Goal: Obtain resource: Download file/media

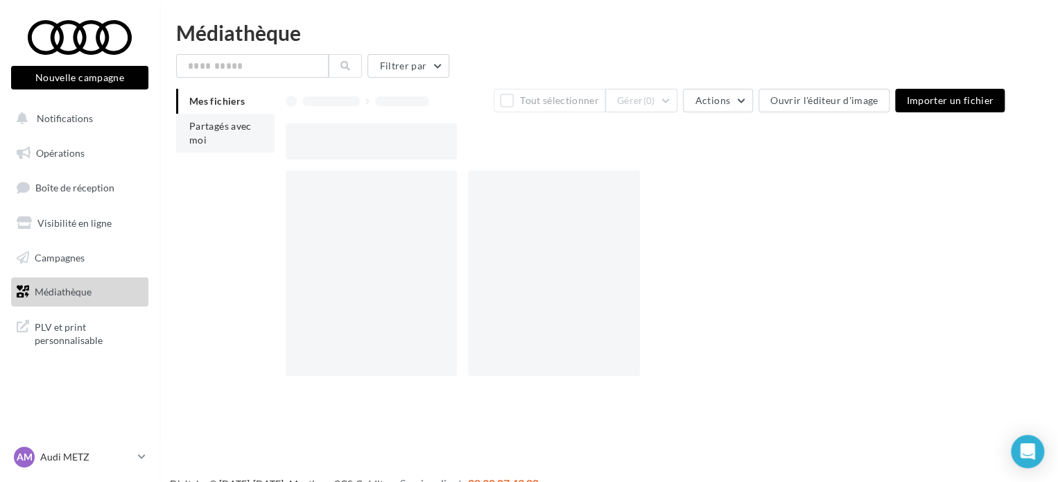
click at [215, 138] on li "Partagés avec moi" at bounding box center [225, 133] width 98 height 39
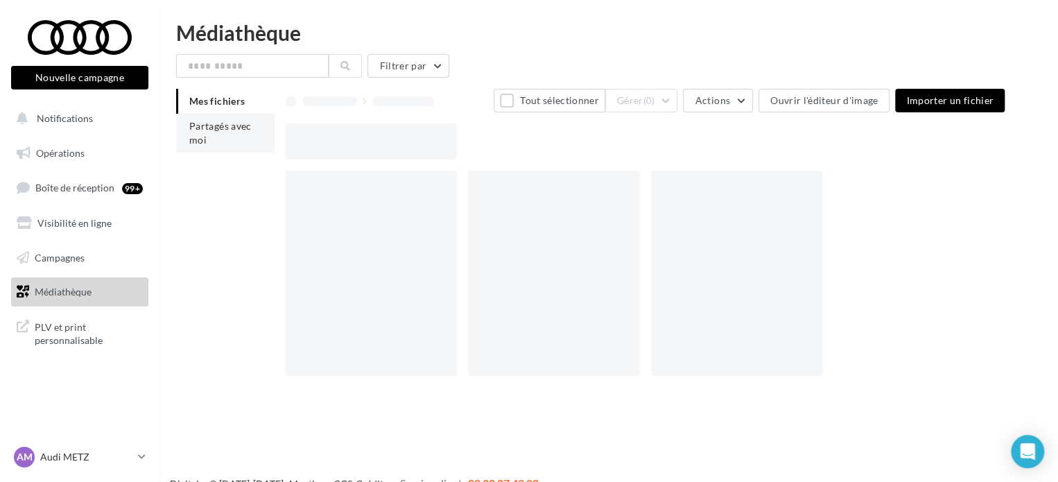
click at [225, 124] on span "Partagés avec moi" at bounding box center [220, 133] width 62 height 26
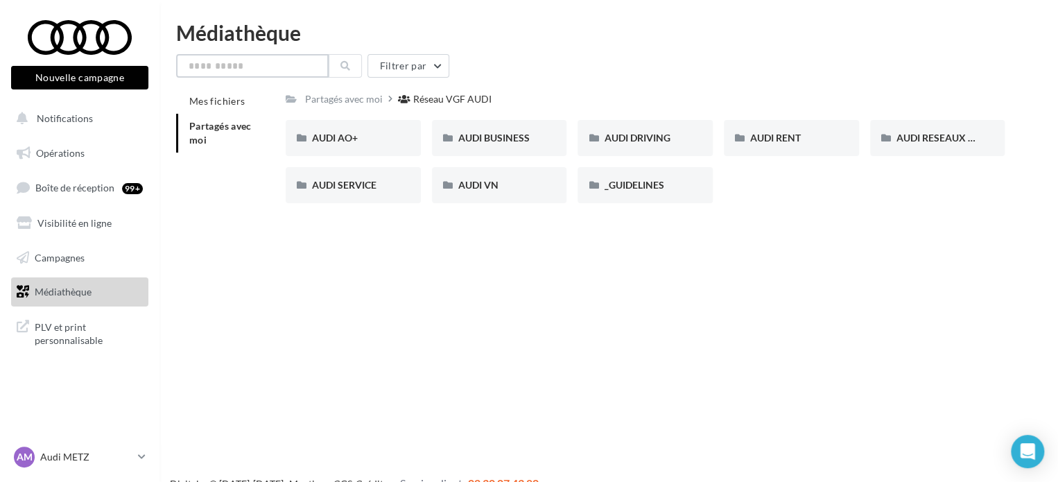
click at [235, 62] on input "text" at bounding box center [252, 66] width 153 height 24
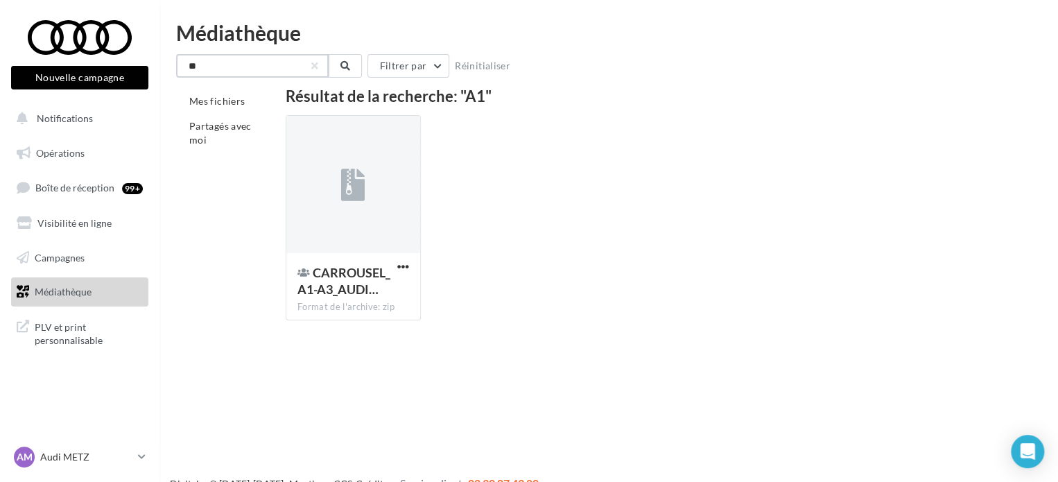
type input "**"
click at [402, 260] on div at bounding box center [403, 267] width 17 height 14
click at [403, 271] on span "button" at bounding box center [403, 267] width 12 height 12
click at [350, 297] on button "Télécharger" at bounding box center [342, 295] width 139 height 36
click at [193, 65] on input "**" at bounding box center [252, 66] width 153 height 24
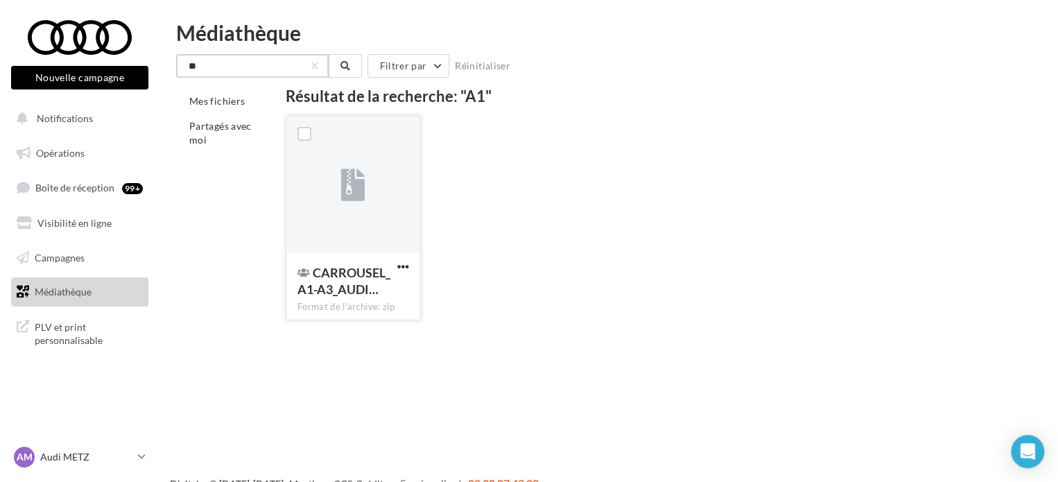
click at [193, 65] on input "**" at bounding box center [252, 66] width 153 height 24
click at [200, 125] on span "Partagés avec moi" at bounding box center [220, 133] width 62 height 26
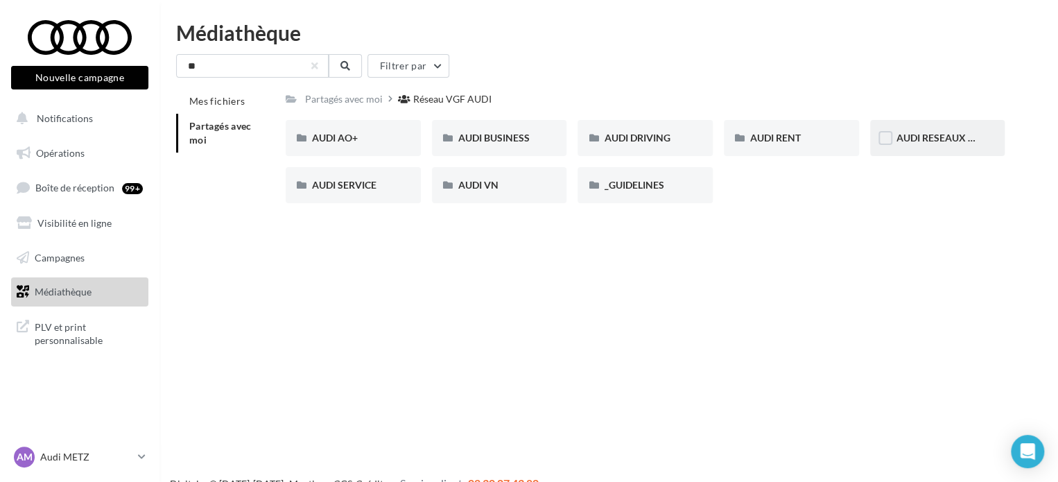
click at [941, 126] on div "AUDI RESEAUX SOCIAUX" at bounding box center [937, 138] width 135 height 36
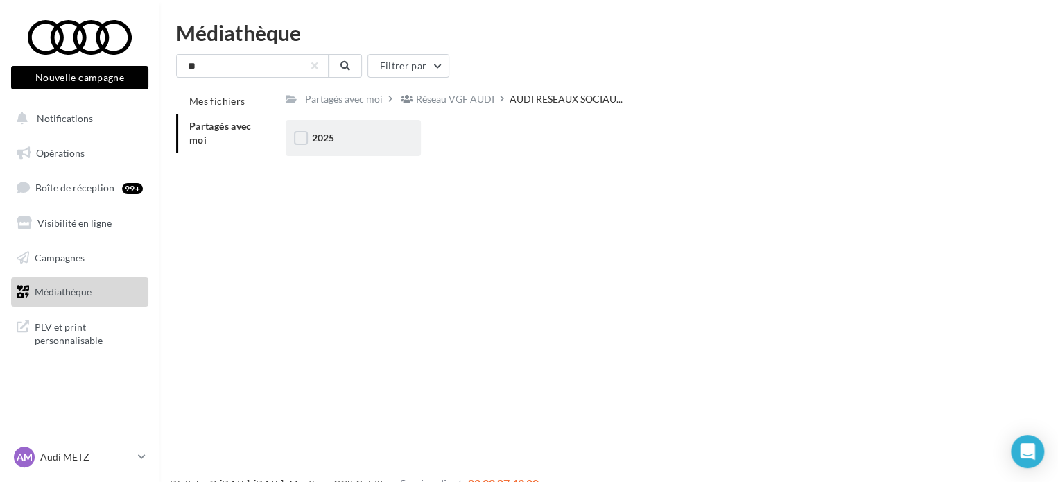
click at [387, 133] on div "2025" at bounding box center [353, 138] width 83 height 14
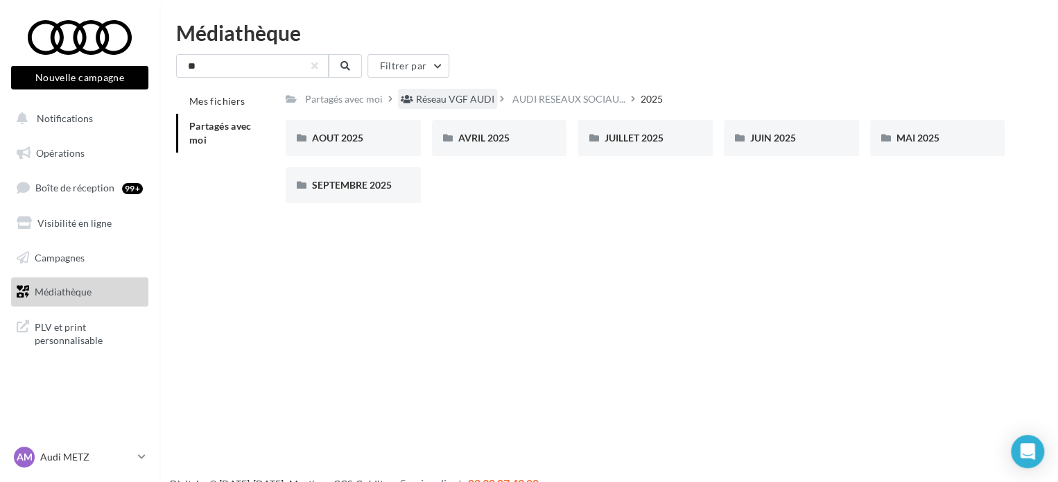
click at [451, 101] on div "Réseau VGF AUDI" at bounding box center [455, 99] width 78 height 14
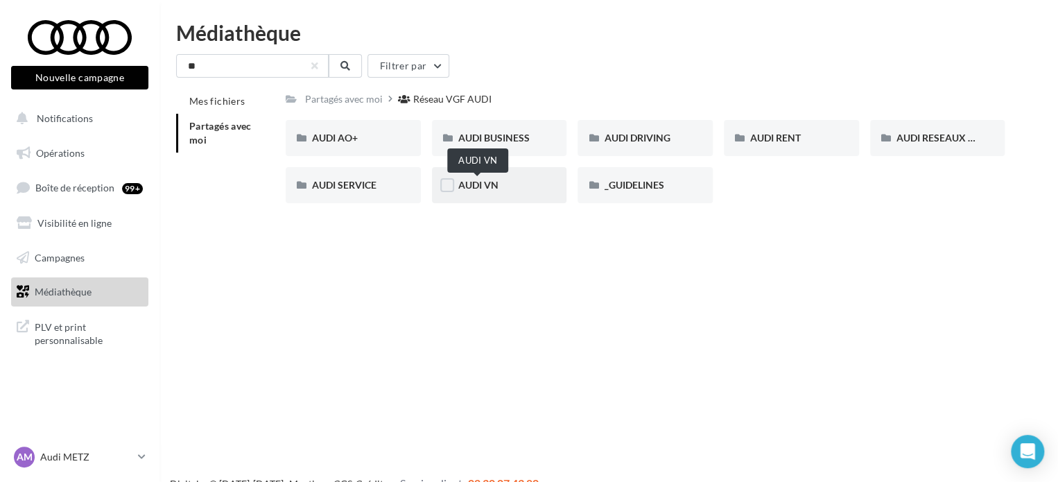
click at [485, 186] on span "AUDI VN" at bounding box center [478, 185] width 40 height 12
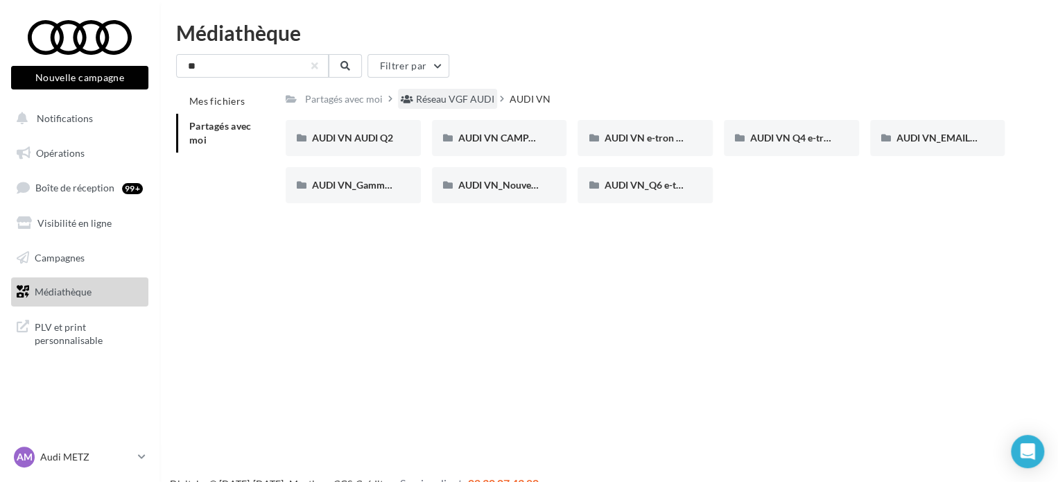
click at [458, 104] on div "Réseau VGF AUDI" at bounding box center [455, 99] width 78 height 14
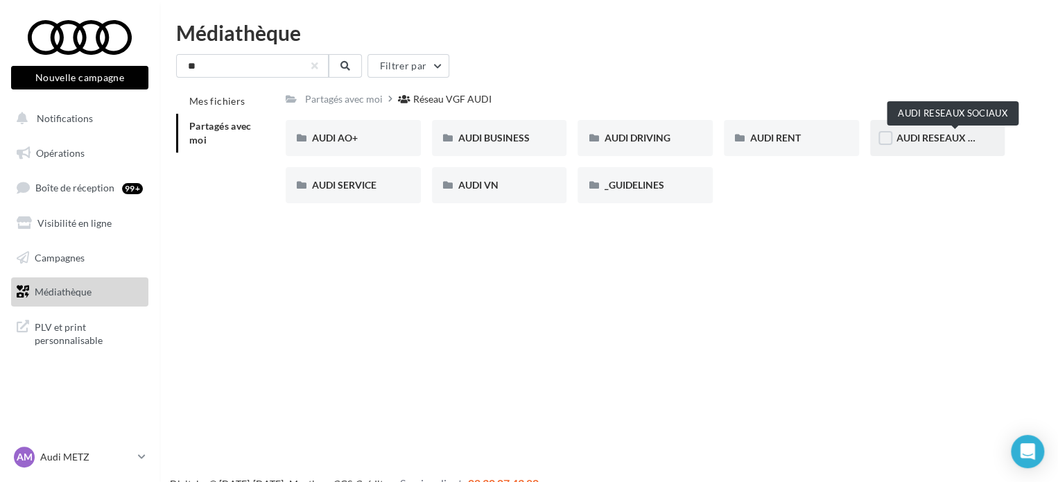
click at [932, 141] on span "AUDI RESEAUX SOCIAUX" at bounding box center [954, 138] width 114 height 12
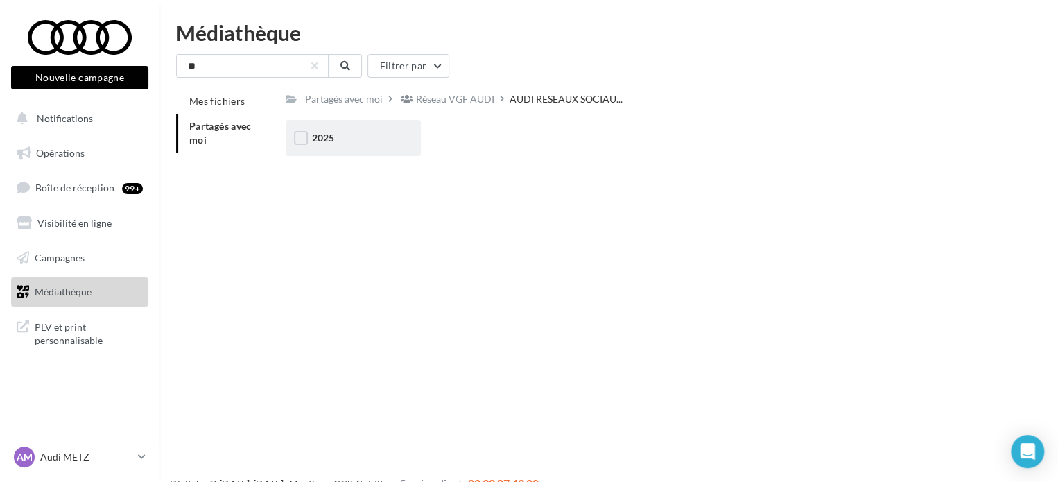
click at [393, 132] on div "2025" at bounding box center [353, 138] width 83 height 14
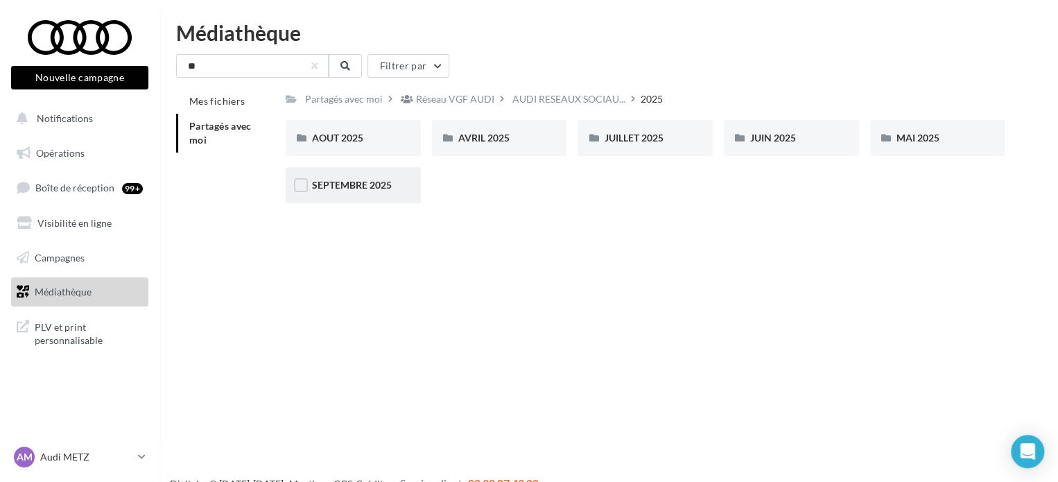
click at [341, 202] on div "SEPTEMBRE 2025" at bounding box center [353, 185] width 135 height 36
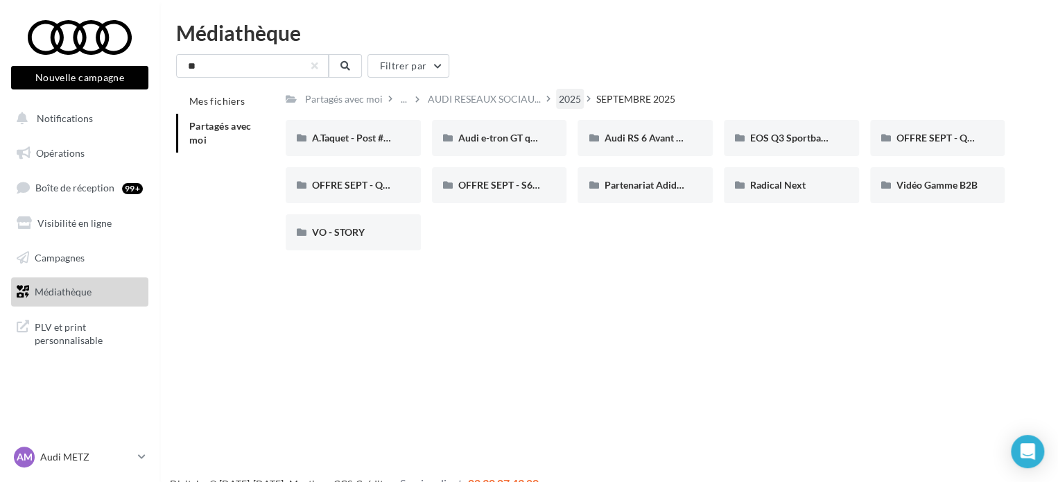
click at [574, 101] on div "2025" at bounding box center [570, 99] width 22 height 14
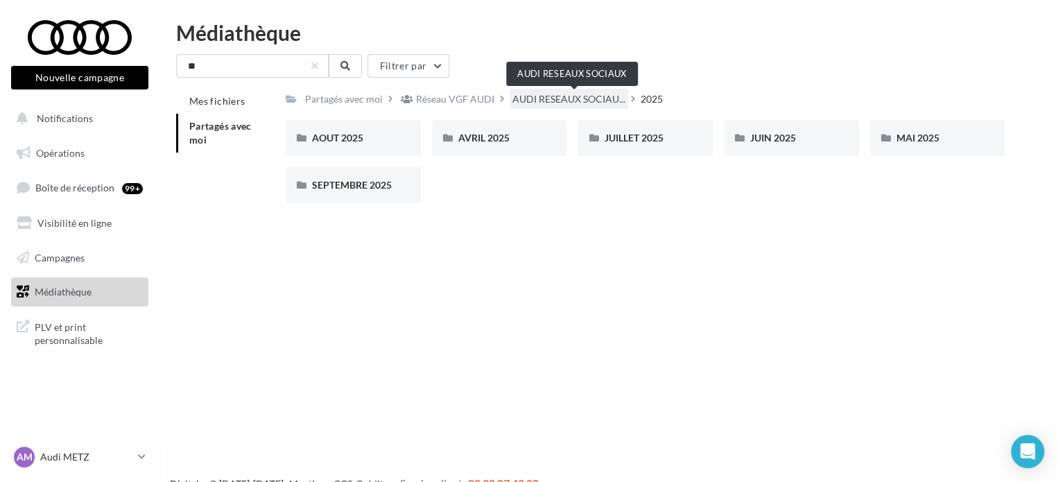
click at [560, 102] on span "AUDI RESEAUX SOCIAU..." at bounding box center [569, 99] width 113 height 14
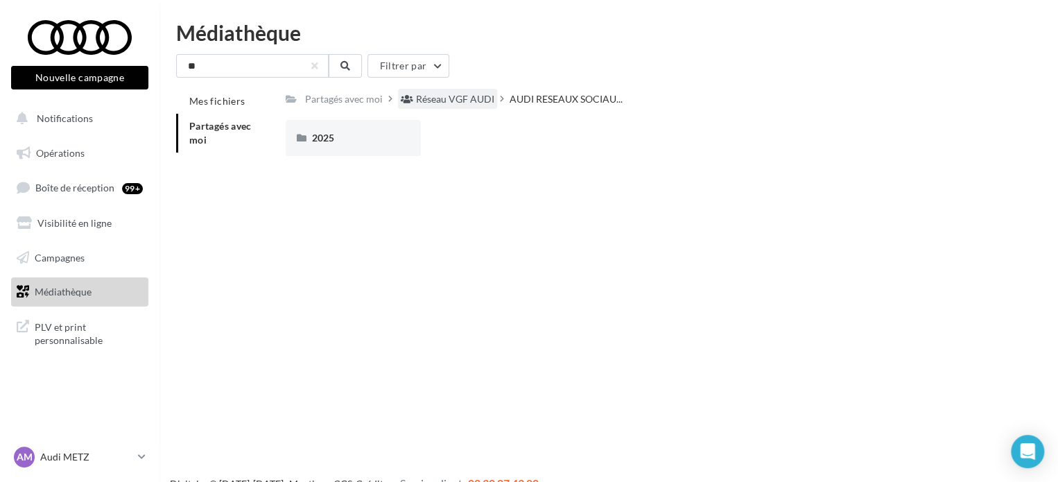
click at [441, 96] on div "Réseau VGF AUDI" at bounding box center [455, 99] width 78 height 14
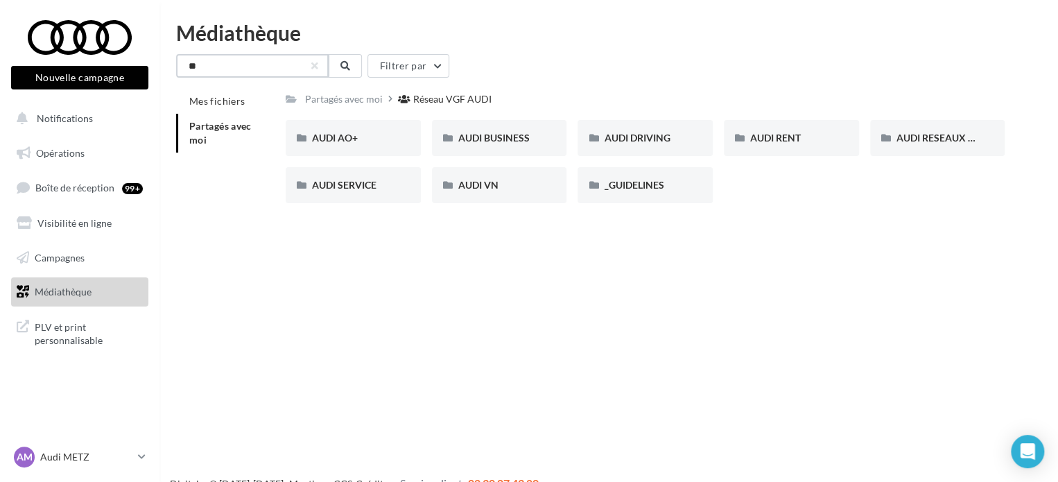
click at [208, 65] on input "**" at bounding box center [252, 66] width 153 height 24
